Goal: Task Accomplishment & Management: Complete application form

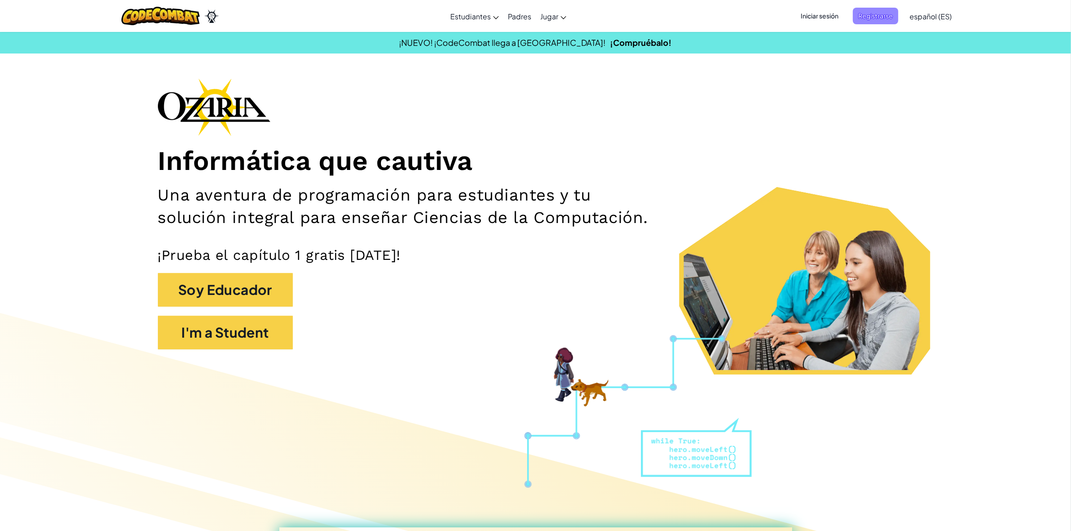
click at [882, 17] on span "Registrarse" at bounding box center [875, 16] width 45 height 17
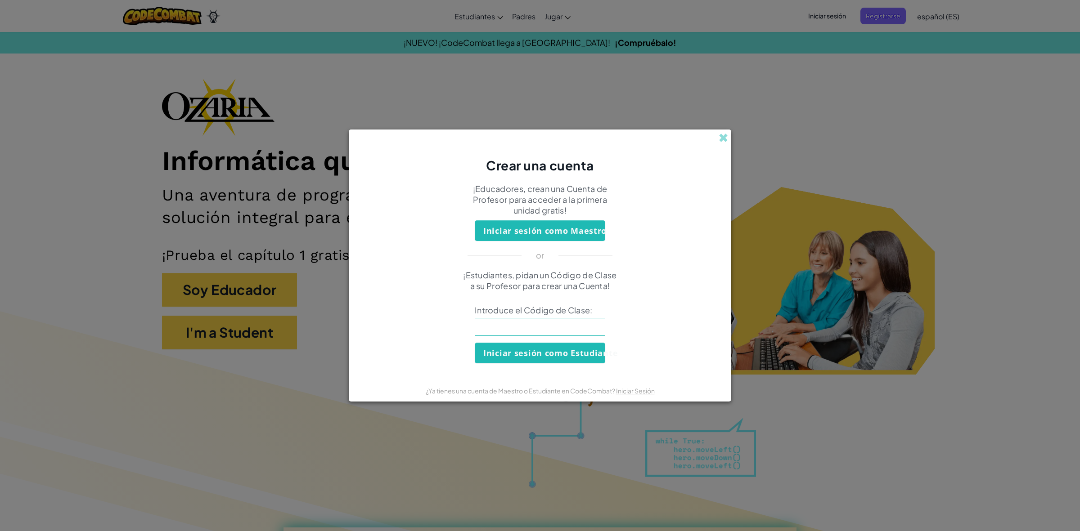
click at [498, 325] on input at bounding box center [540, 327] width 130 height 18
type input "Stophairleg"
click at [529, 360] on button "Iniciar sesión como Estudiante" at bounding box center [540, 353] width 130 height 21
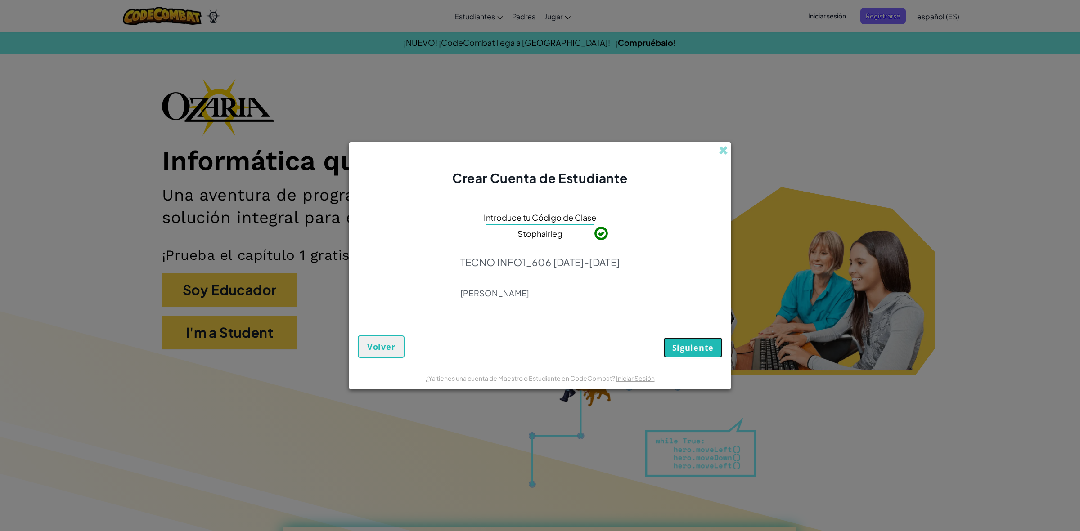
click at [686, 349] on span "Siguiente" at bounding box center [692, 347] width 41 height 11
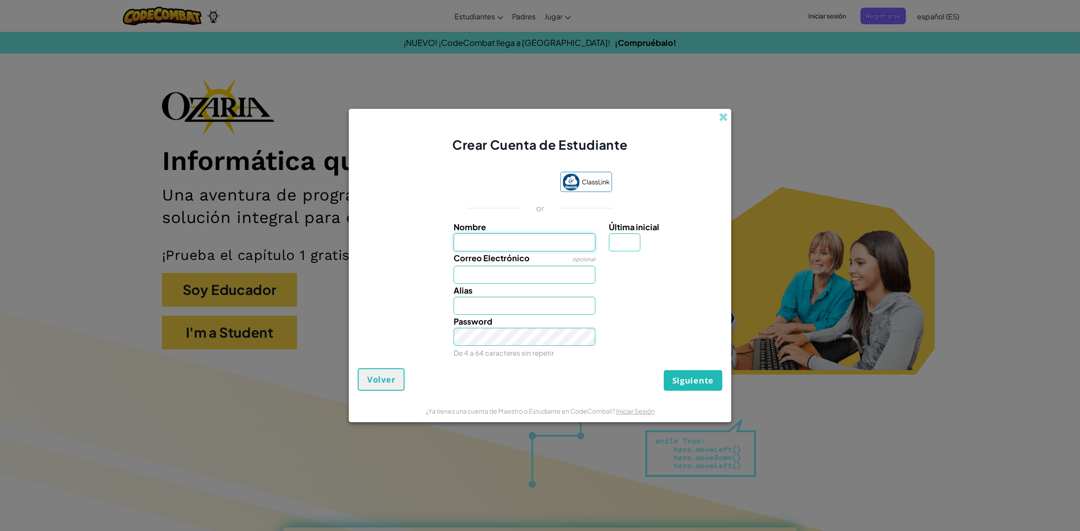
click at [528, 244] on input "Nombre" at bounding box center [525, 243] width 142 height 18
click at [575, 243] on input "[PERSON_NAME]" at bounding box center [525, 243] width 142 height 18
type input "[PERSON_NAME]"
click at [723, 118] on span at bounding box center [723, 116] width 9 height 9
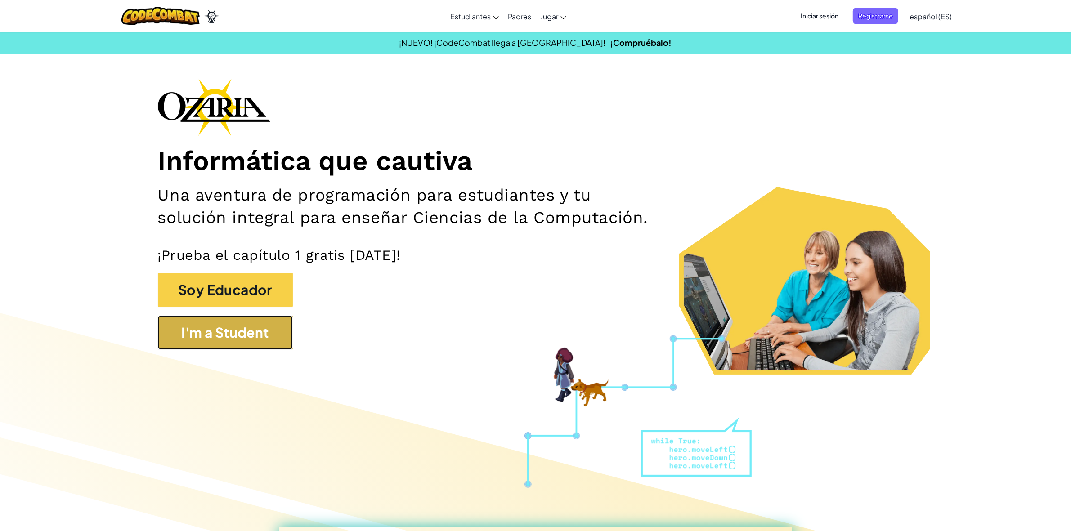
click at [245, 342] on button "I'm a Student" at bounding box center [225, 333] width 135 height 34
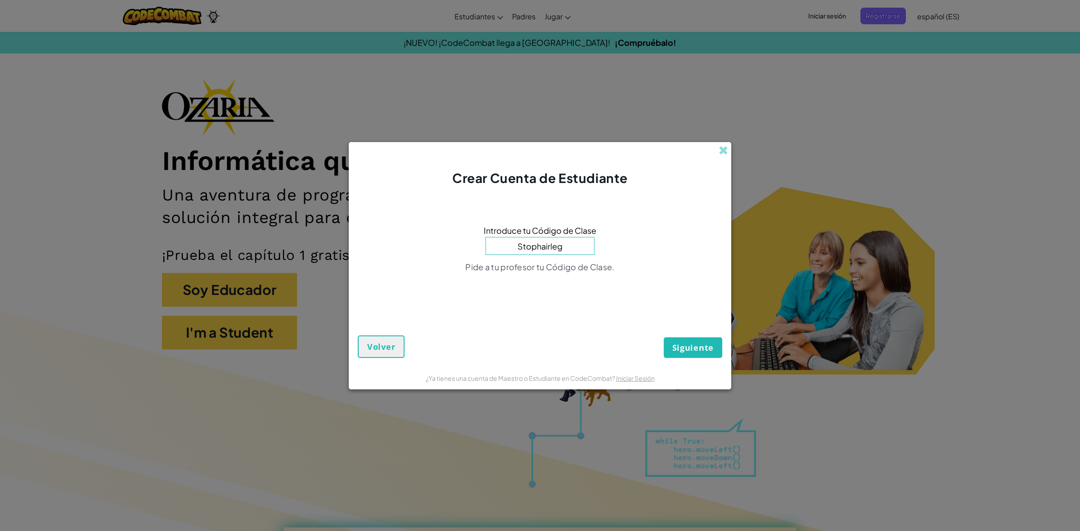
type input "Stophairleg"
click at [692, 337] on button "Siguiente" at bounding box center [693, 347] width 58 height 21
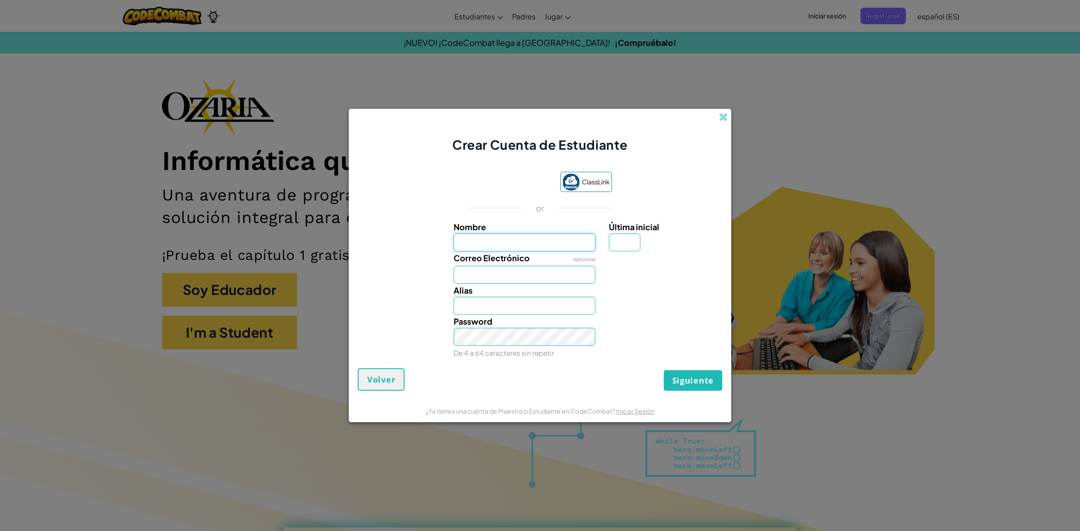
click at [566, 239] on input "Nombre" at bounding box center [525, 243] width 142 height 18
type input "[PERSON_NAME]"
click at [543, 274] on input "Correo Electrónico" at bounding box center [525, 275] width 142 height 18
type input "AL07202463@"
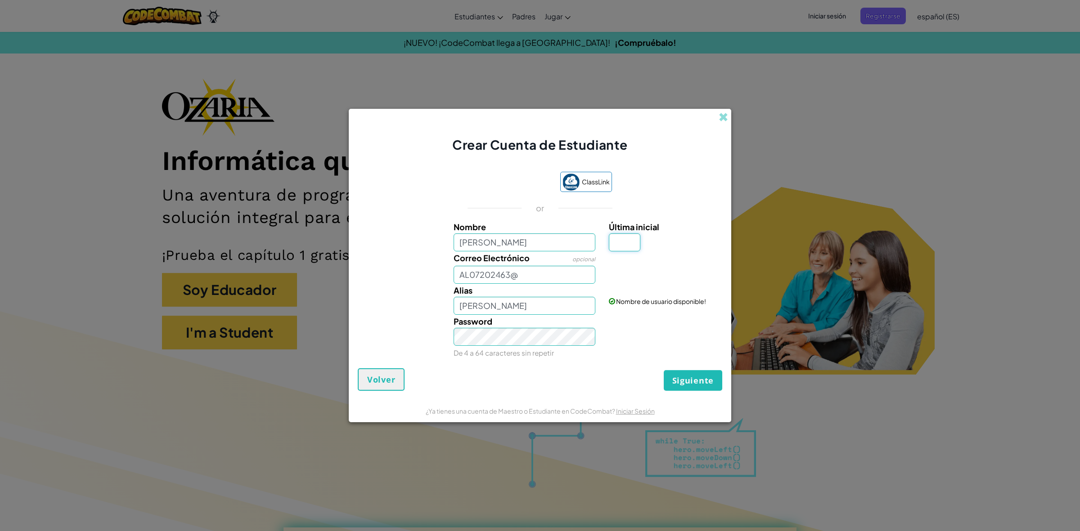
click at [629, 243] on input "Última inicial" at bounding box center [624, 243] width 31 height 18
type input "B"
type input "[PERSON_NAME]"
click at [520, 277] on input "AL07202463@" at bounding box center [525, 275] width 142 height 18
type input "[EMAIL_ADDRESS][DOMAIN_NAME]"
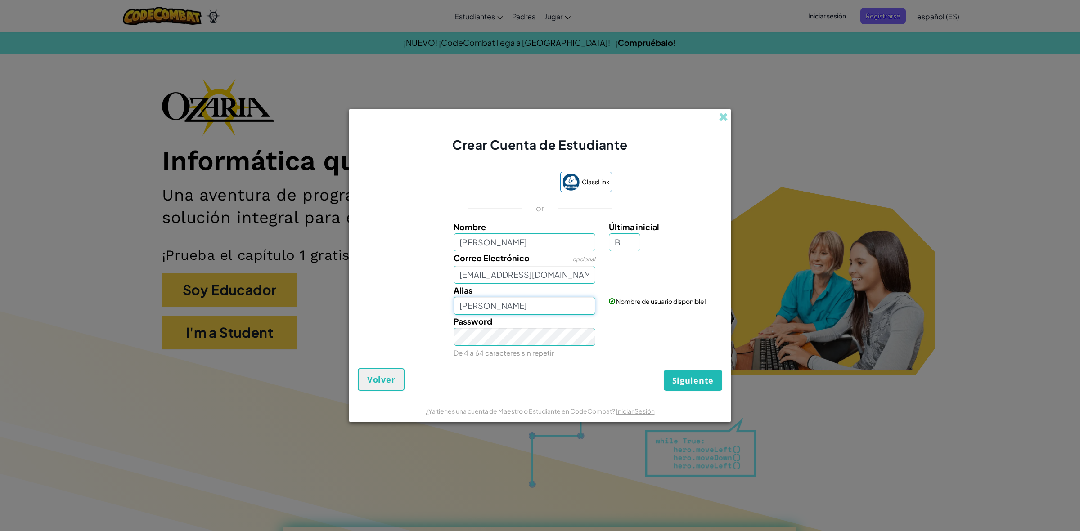
click at [589, 306] on input "[PERSON_NAME]" at bounding box center [525, 306] width 142 height 18
click at [592, 306] on input "[PERSON_NAME]" at bounding box center [525, 306] width 142 height 18
click at [589, 305] on input "[PERSON_NAME]" at bounding box center [525, 306] width 142 height 18
click at [589, 307] on input "[PERSON_NAME]" at bounding box center [525, 306] width 142 height 18
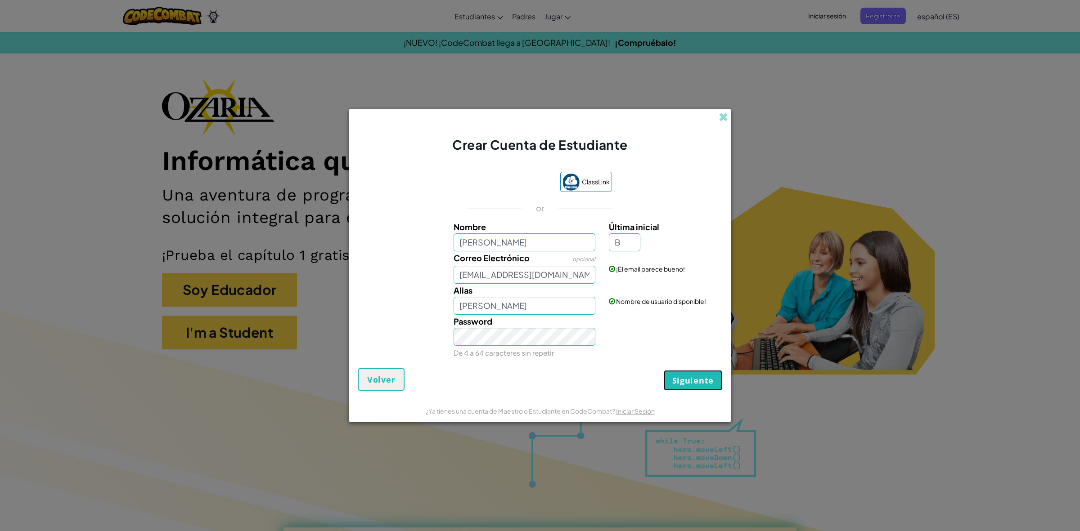
click at [683, 377] on span "Siguiente" at bounding box center [692, 380] width 41 height 11
click at [707, 385] on span "Siguiente" at bounding box center [692, 380] width 41 height 11
click at [700, 378] on span "Siguiente" at bounding box center [692, 380] width 41 height 11
click at [702, 376] on span "Siguiente" at bounding box center [692, 380] width 41 height 11
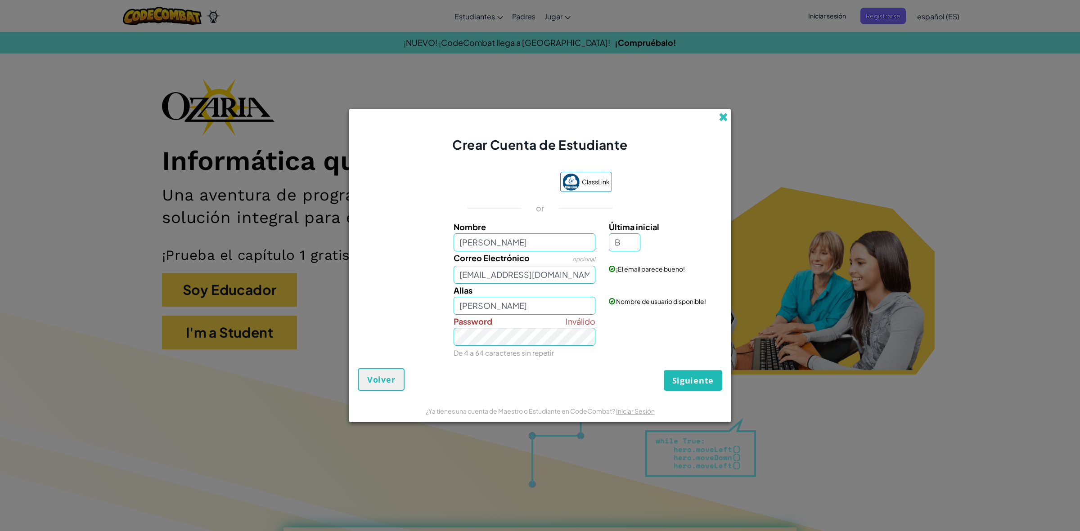
click at [727, 120] on span at bounding box center [723, 116] width 9 height 9
